Goal: Information Seeking & Learning: Learn about a topic

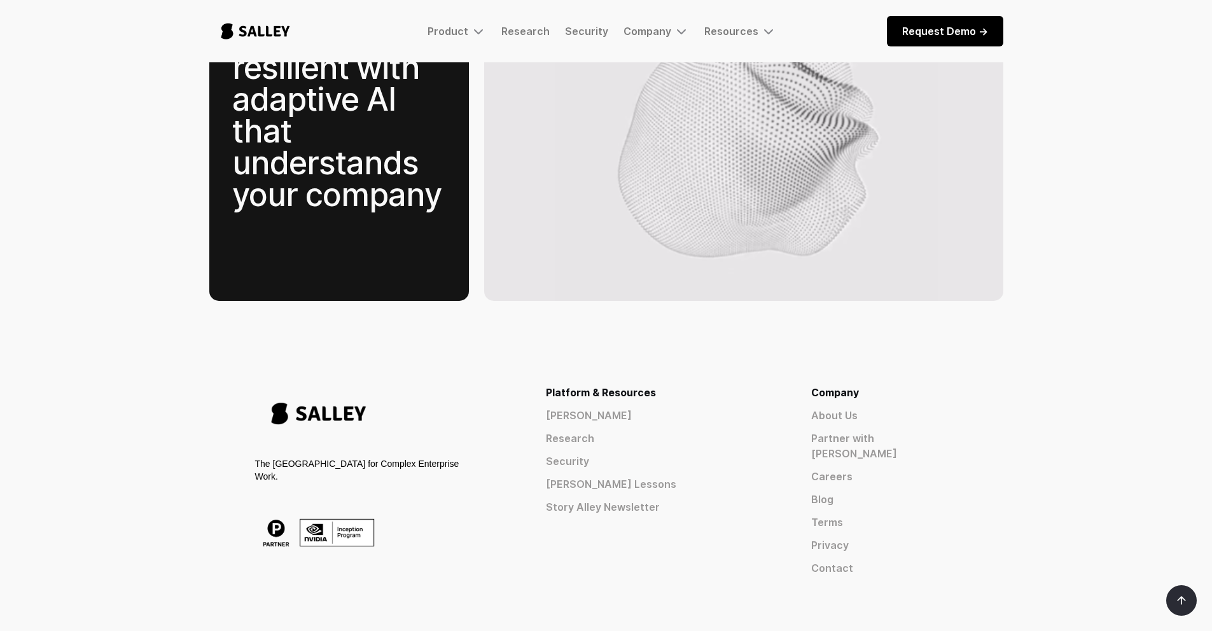
scroll to position [1885, 0]
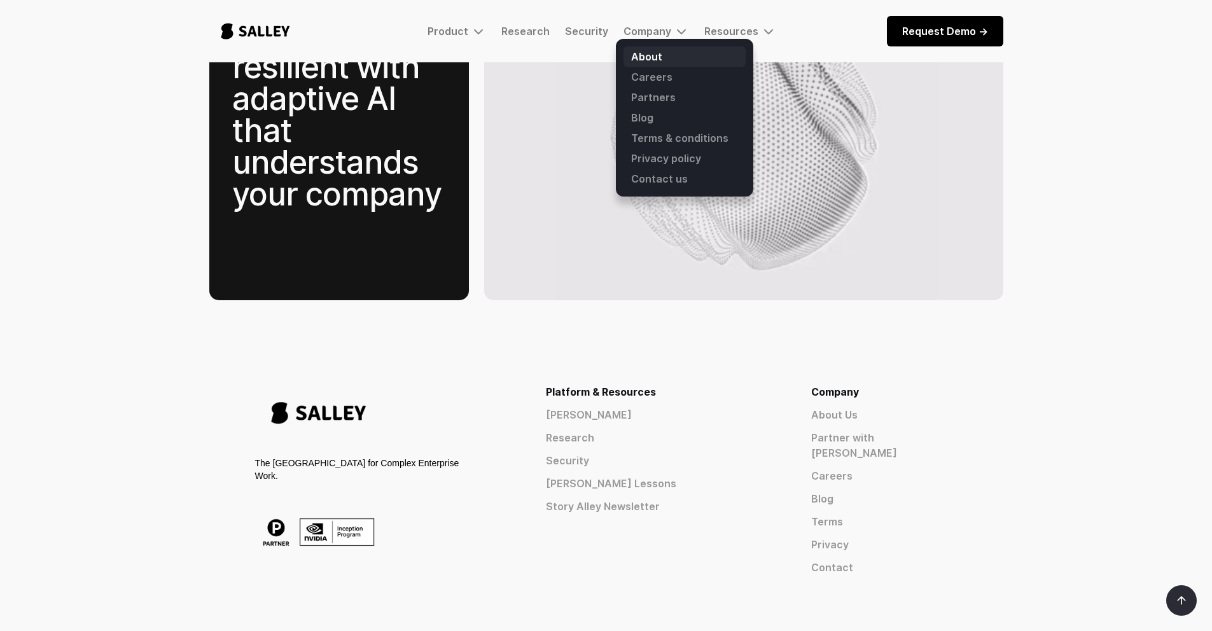
click at [643, 56] on link "About" at bounding box center [684, 56] width 122 height 20
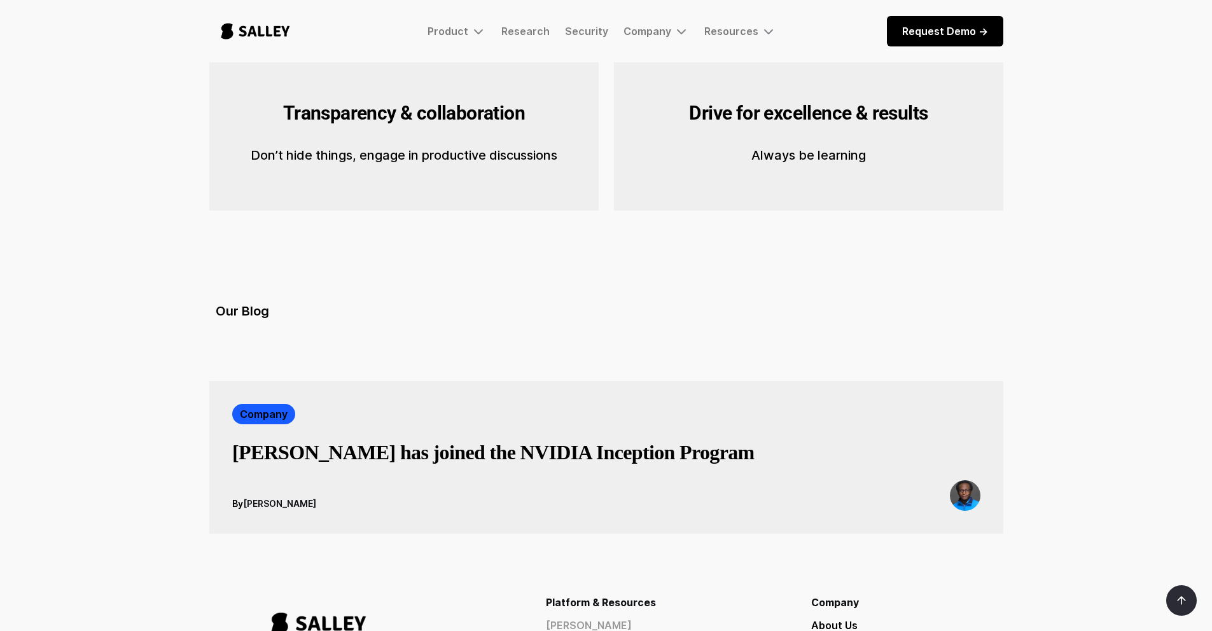
scroll to position [2031, 0]
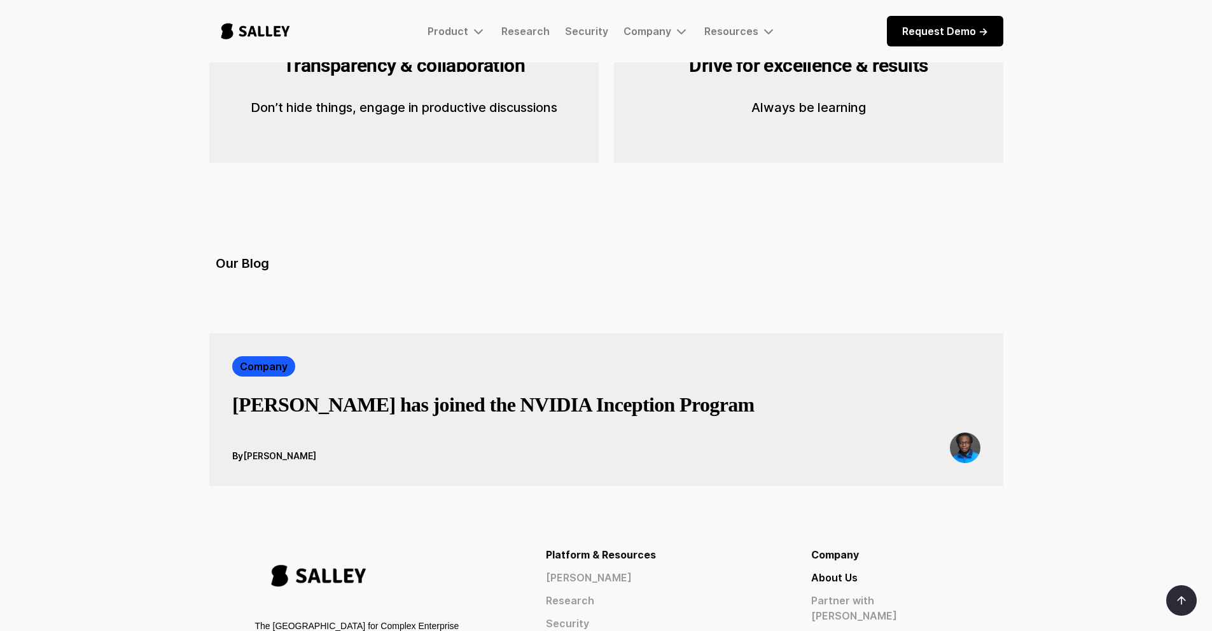
click at [509, 392] on h3 "[PERSON_NAME] has joined the NVIDIA Inception Program" at bounding box center [493, 404] width 522 height 25
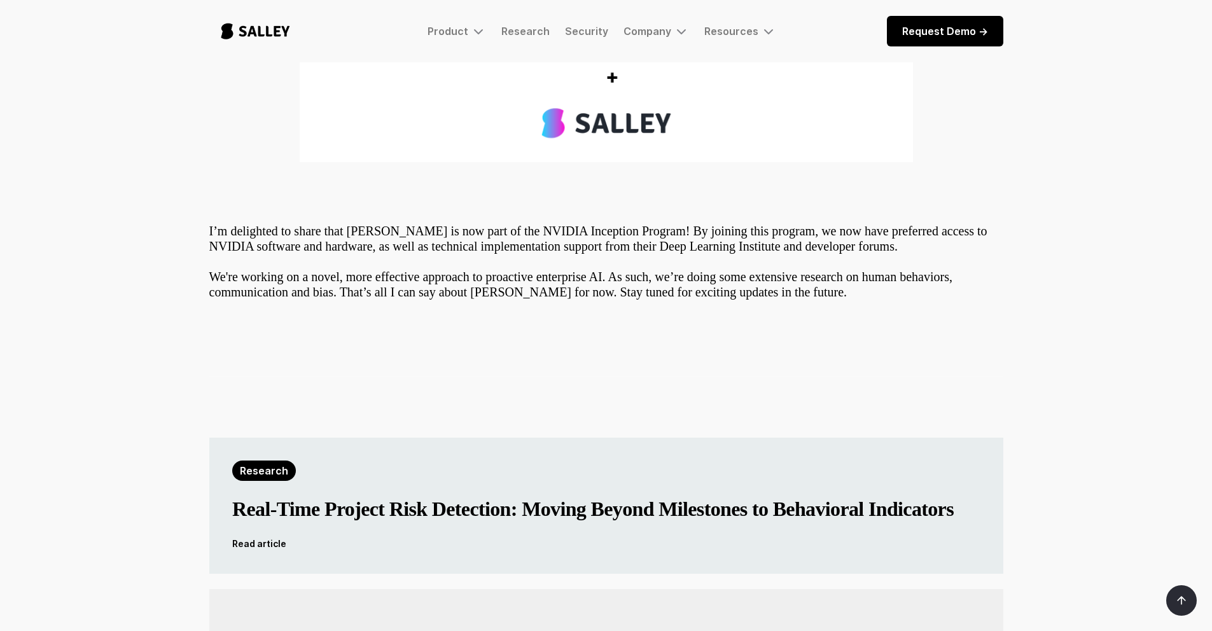
scroll to position [343, 0]
